Goal: Feedback & Contribution: Contribute content

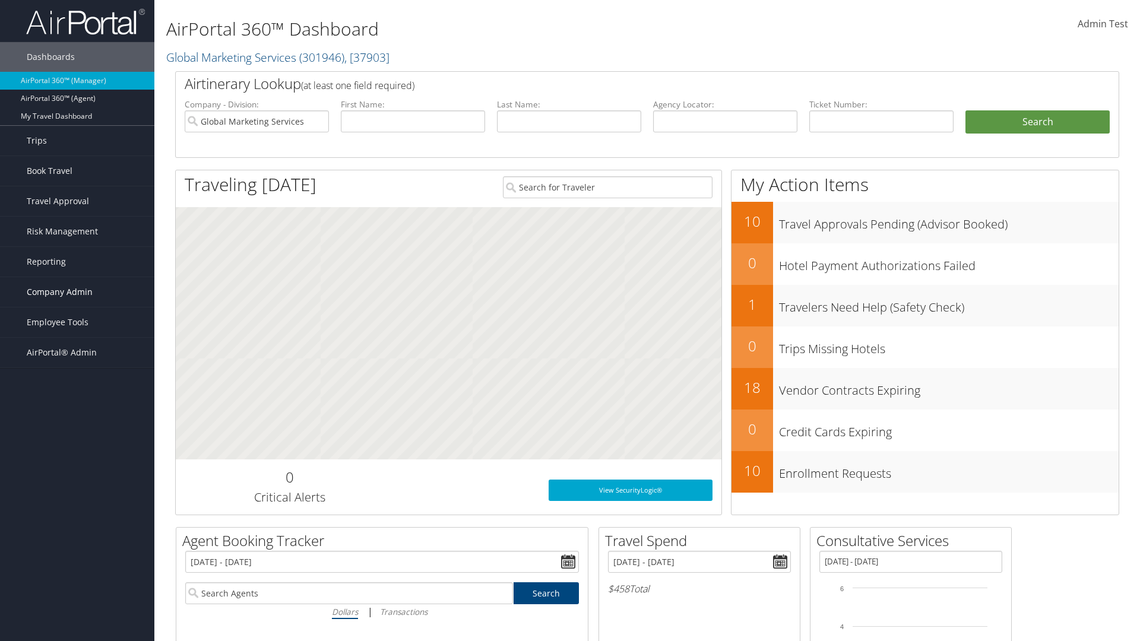
click at [77, 292] on span "Company Admin" at bounding box center [60, 292] width 66 height 30
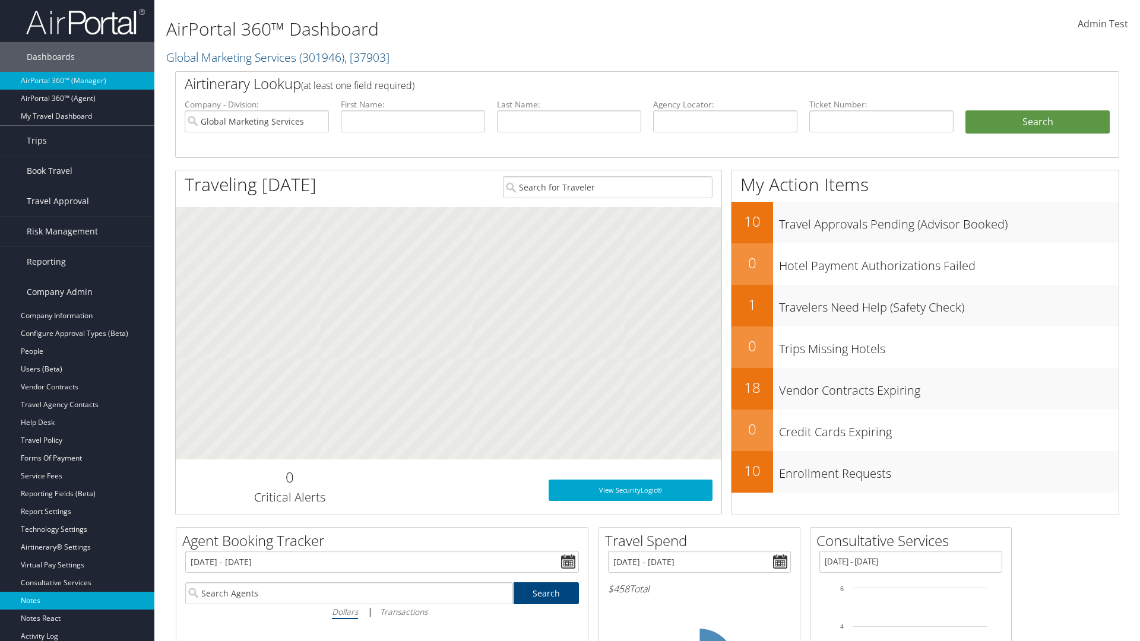
click at [77, 592] on link "Notes" at bounding box center [77, 601] width 154 height 18
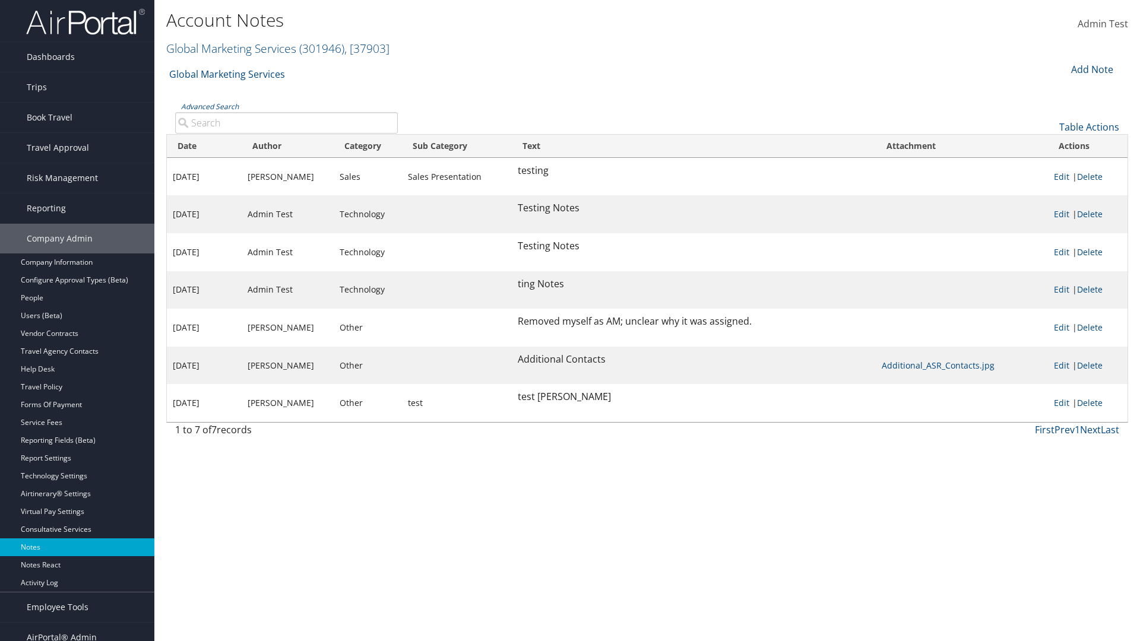
click at [1090, 69] on div "Add Note" at bounding box center [1090, 69] width 56 height 14
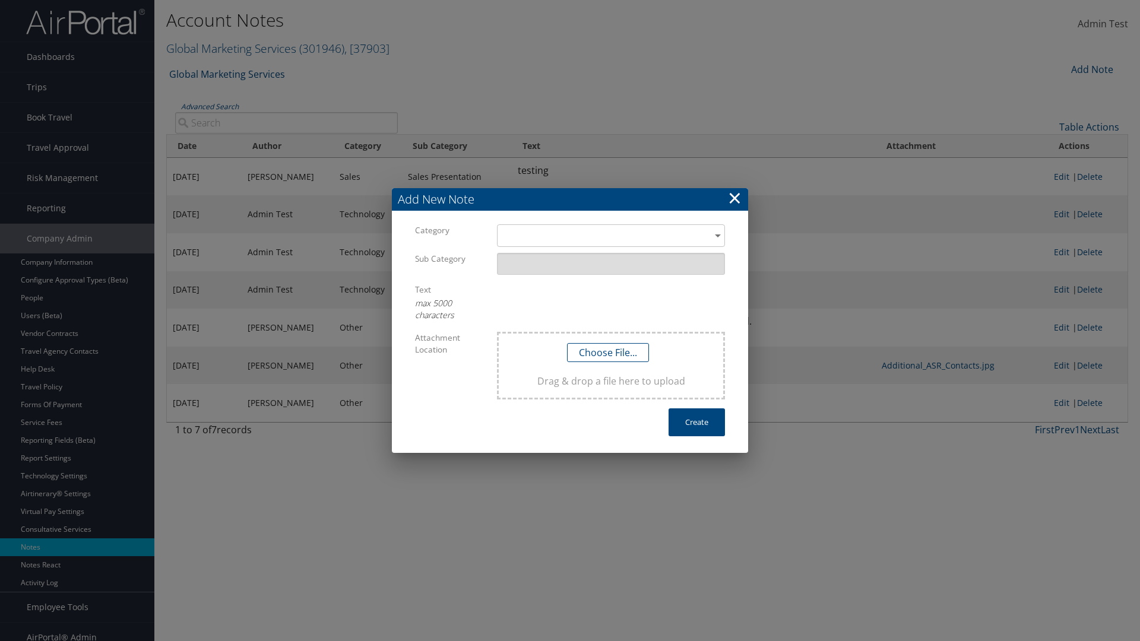
click at [570, 199] on h3 "Add New Note" at bounding box center [570, 199] width 356 height 23
click at [611, 236] on div "​" at bounding box center [611, 235] width 228 height 22
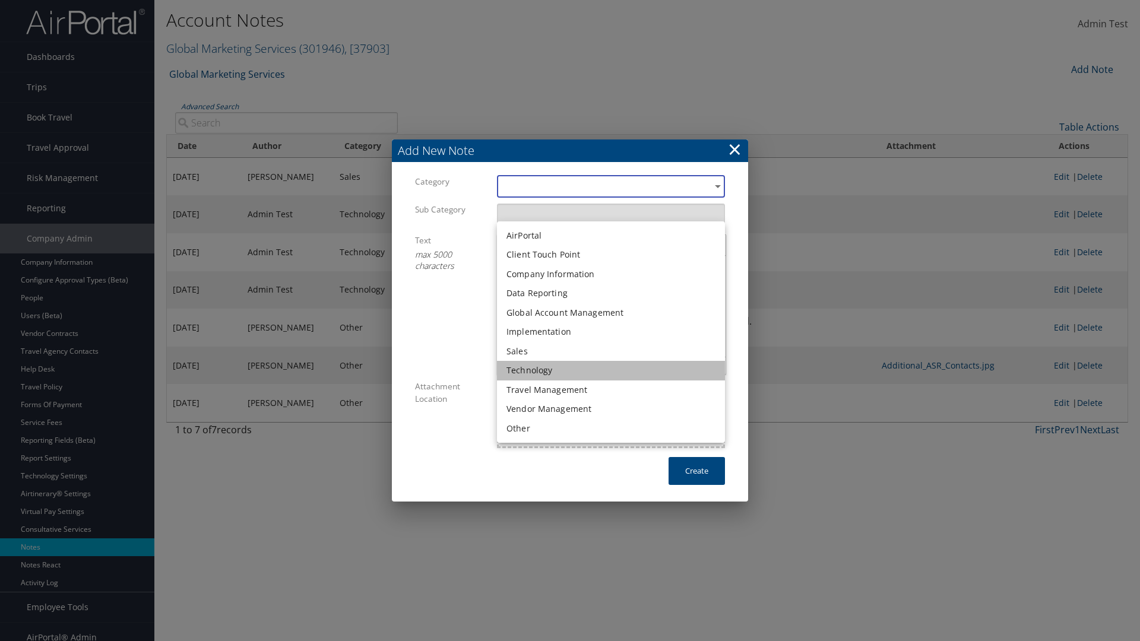
click at [611, 370] on li "Technology" at bounding box center [611, 371] width 228 height 20
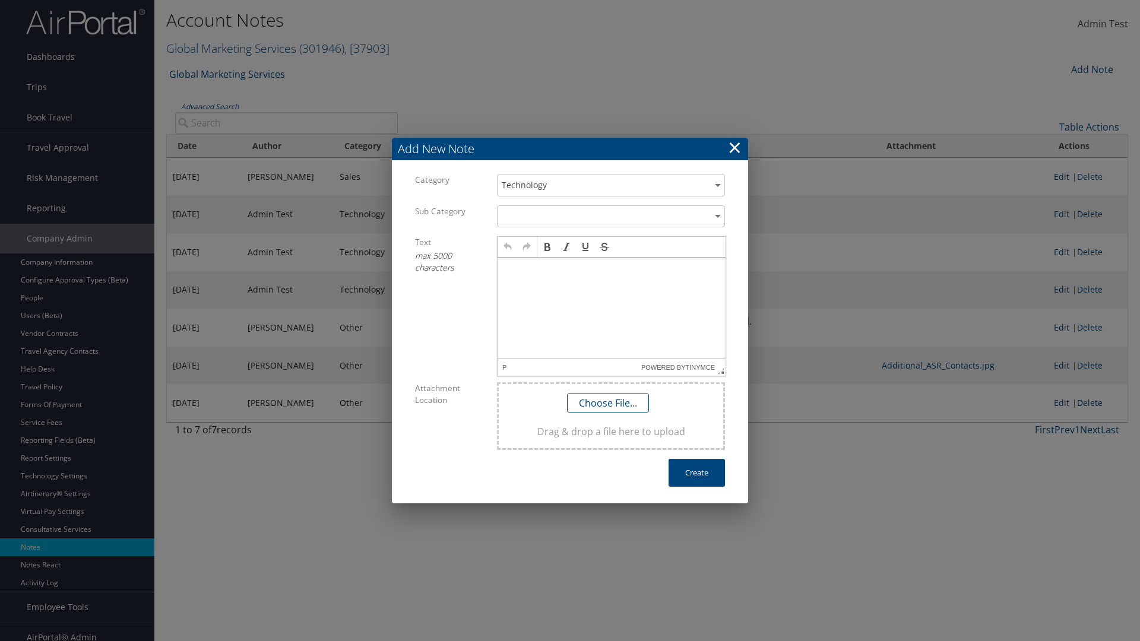
click at [611, 268] on p at bounding box center [611, 268] width 218 height 9
click at [696, 472] on button "Create" at bounding box center [696, 473] width 56 height 28
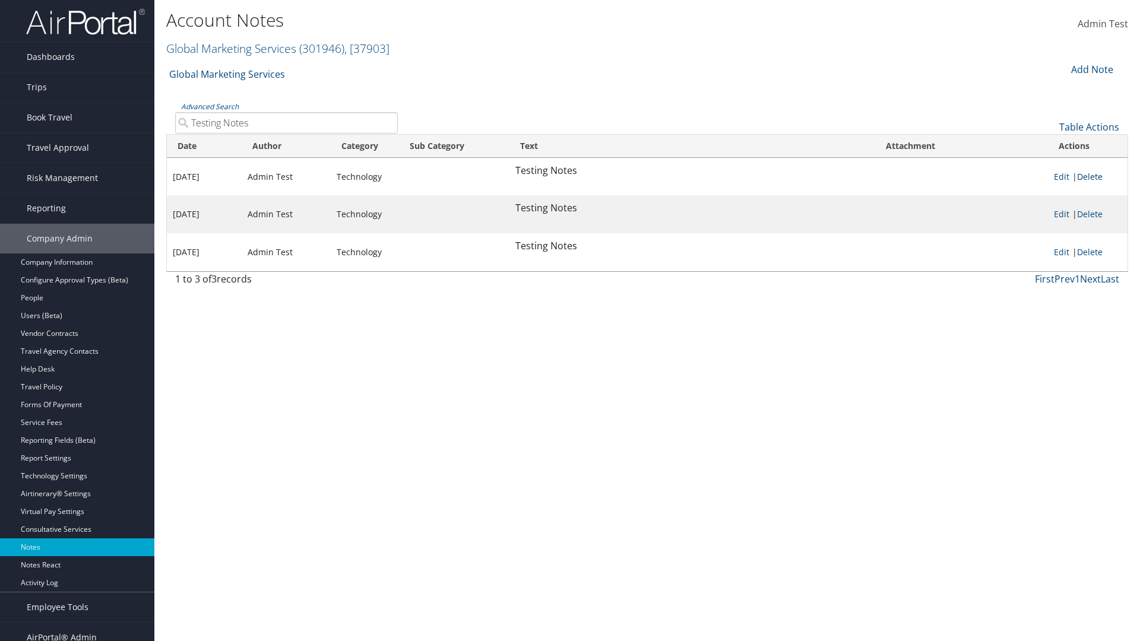
type input "Testing Notes"
click at [1091, 176] on link "Delete" at bounding box center [1090, 176] width 26 height 11
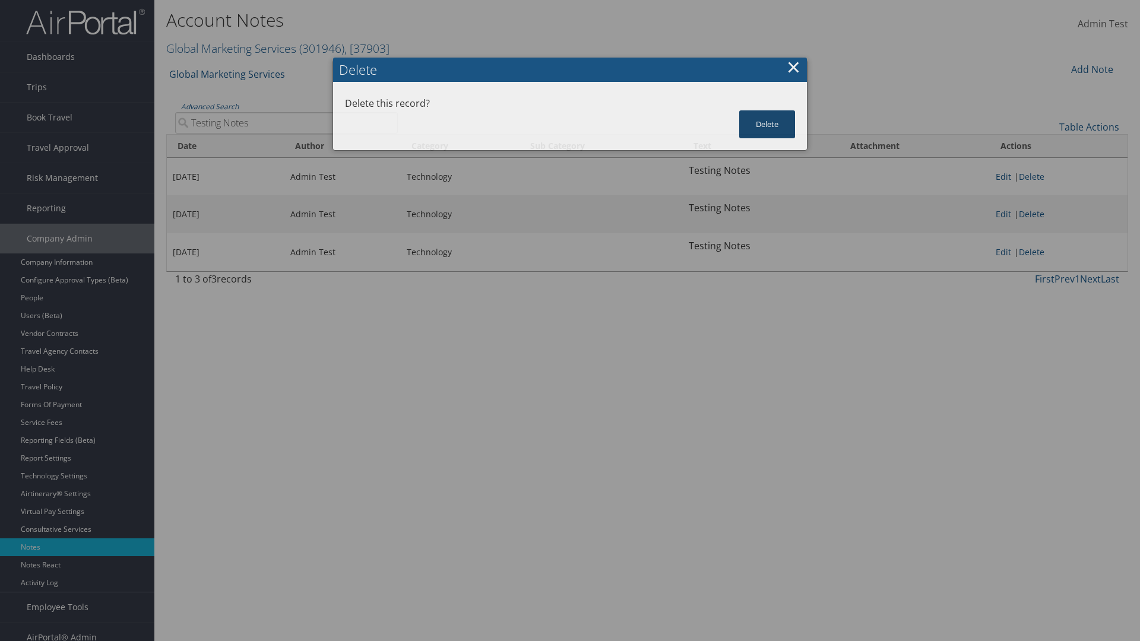
click at [767, 110] on button "Delete" at bounding box center [767, 124] width 56 height 28
